Goal: Information Seeking & Learning: Learn about a topic

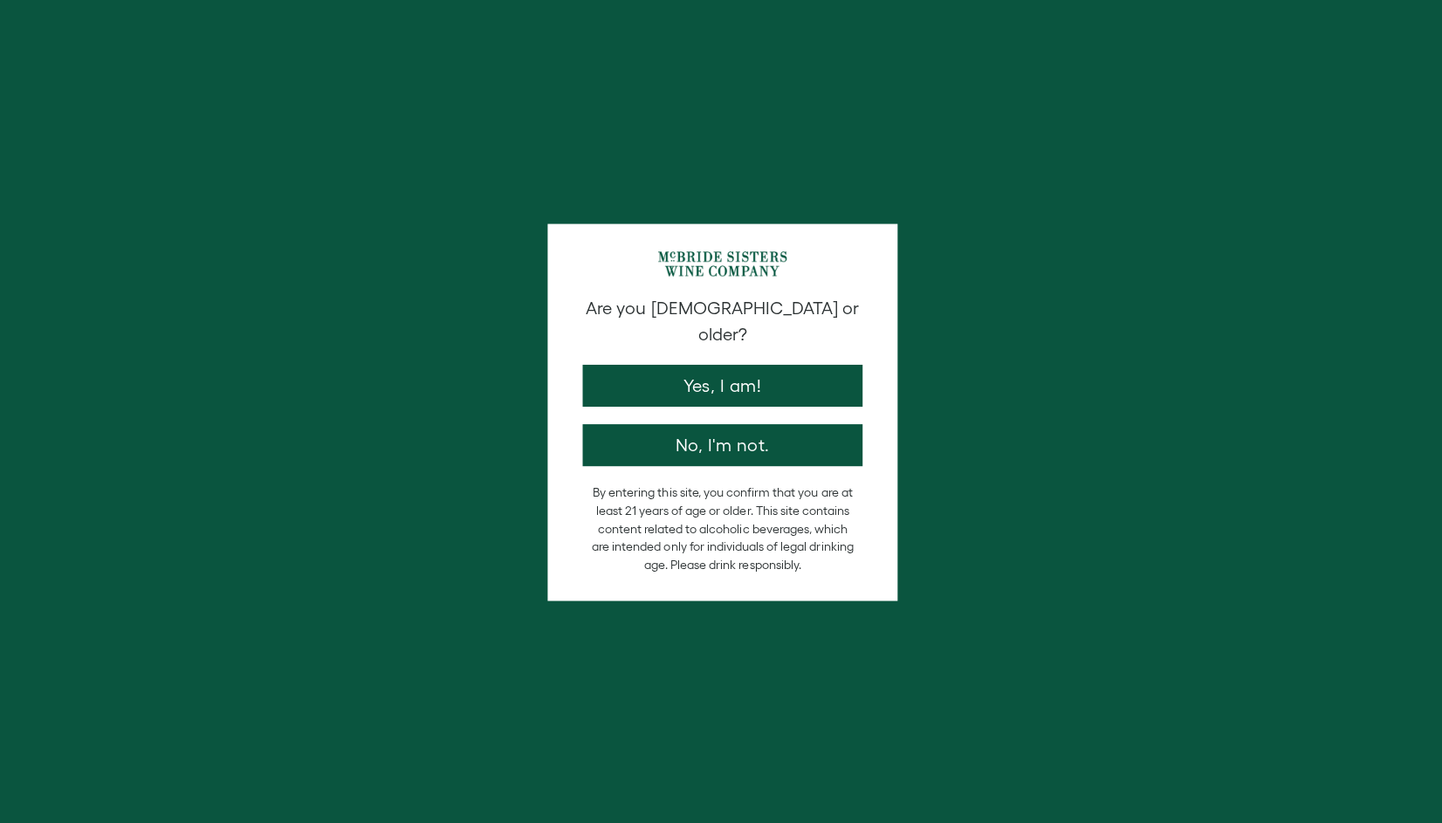
click at [701, 364] on button "Yes, I am!" at bounding box center [720, 385] width 279 height 42
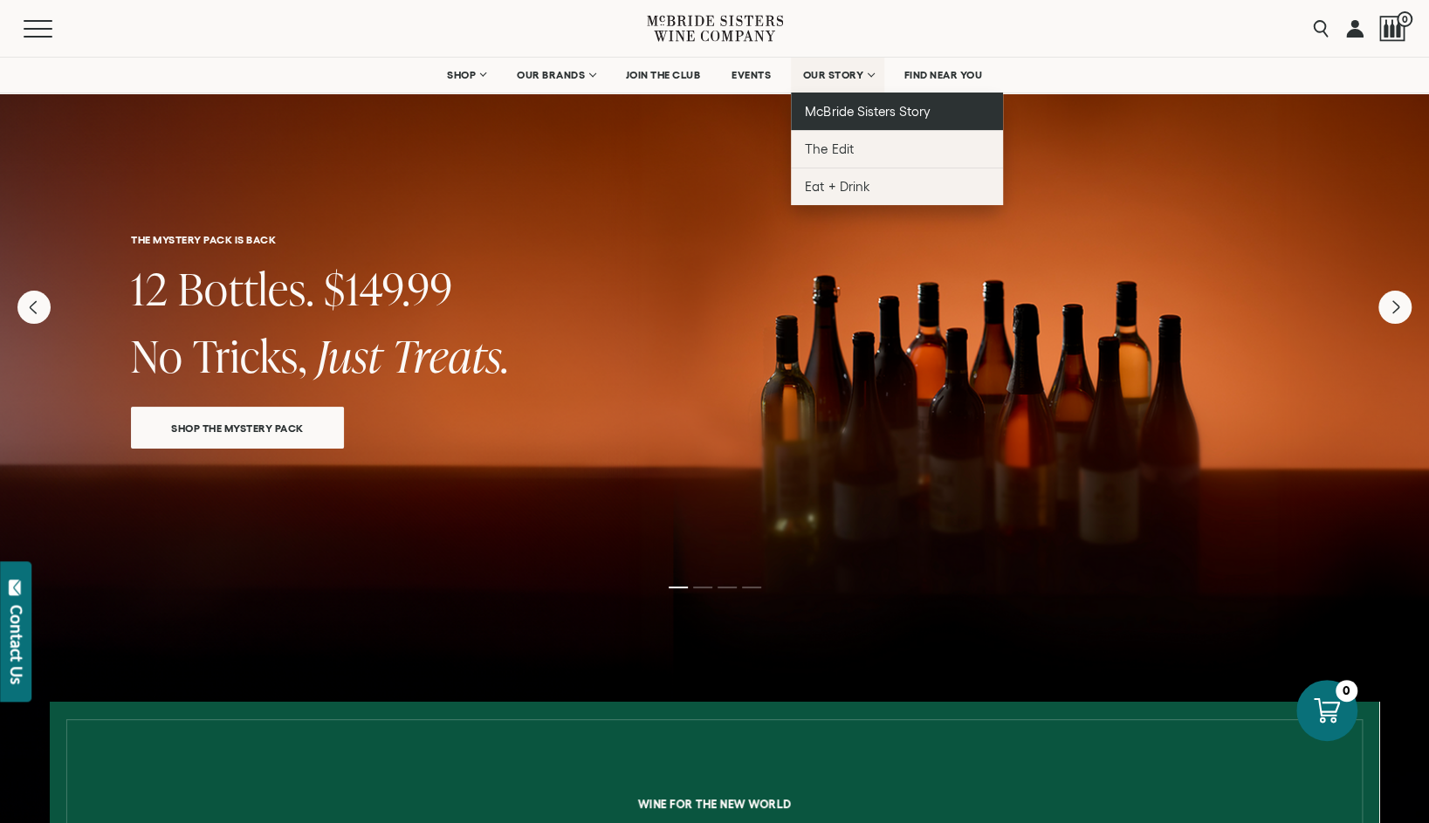
click at [846, 122] on link "McBride Sisters Story" at bounding box center [897, 112] width 212 height 38
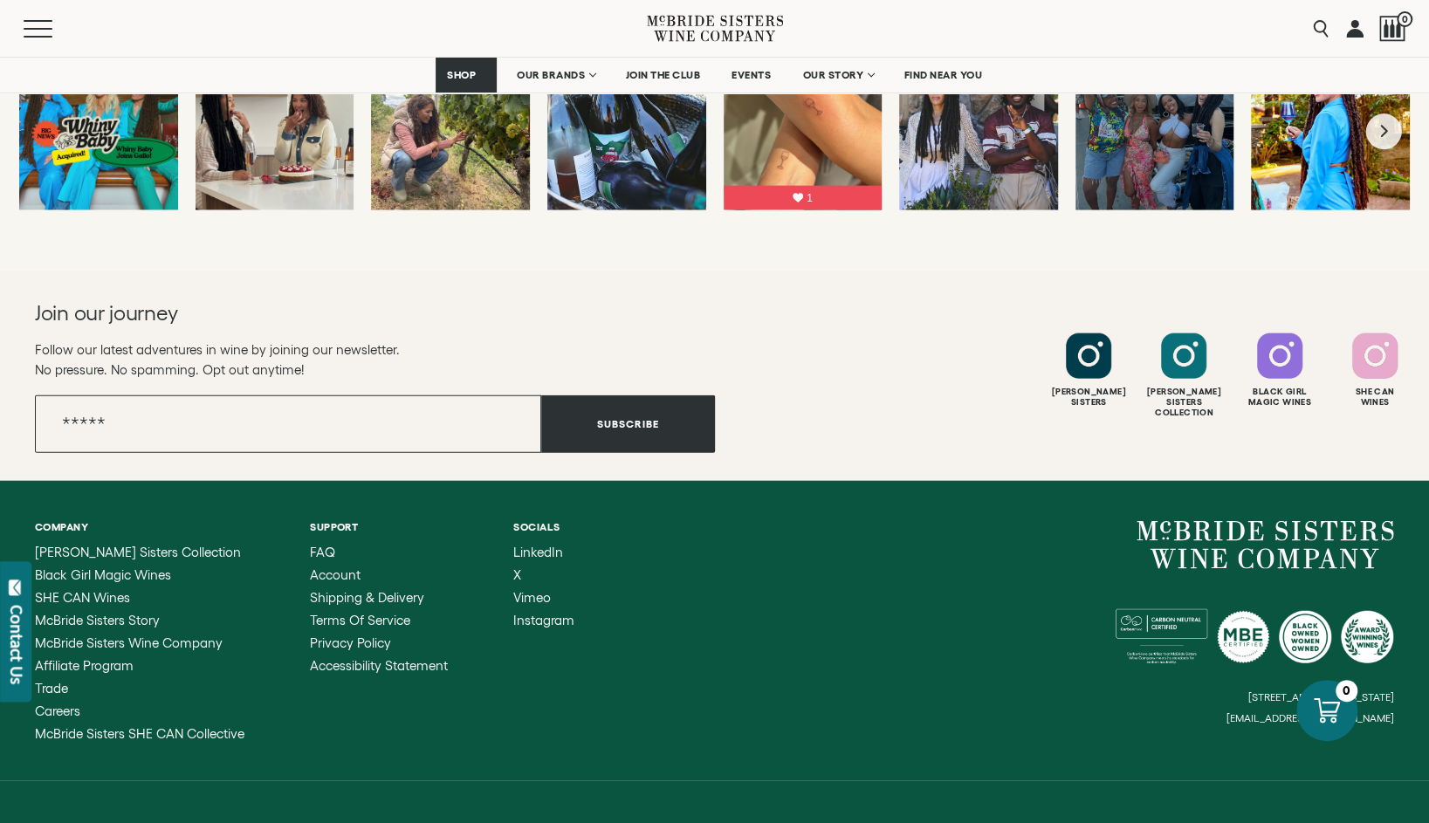
scroll to position [6848, 0]
